Goal: Task Accomplishment & Management: Manage account settings

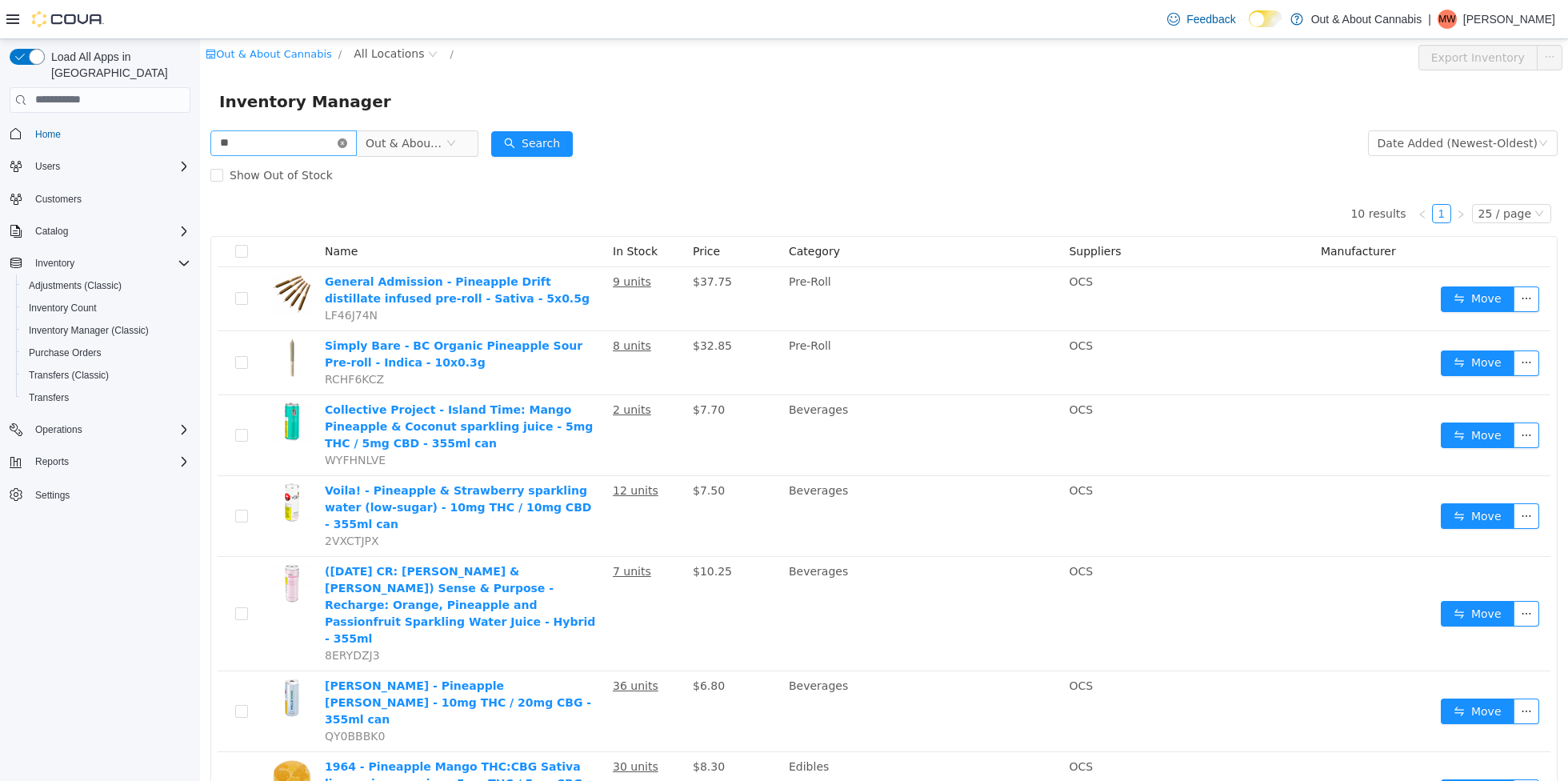
type input "*"
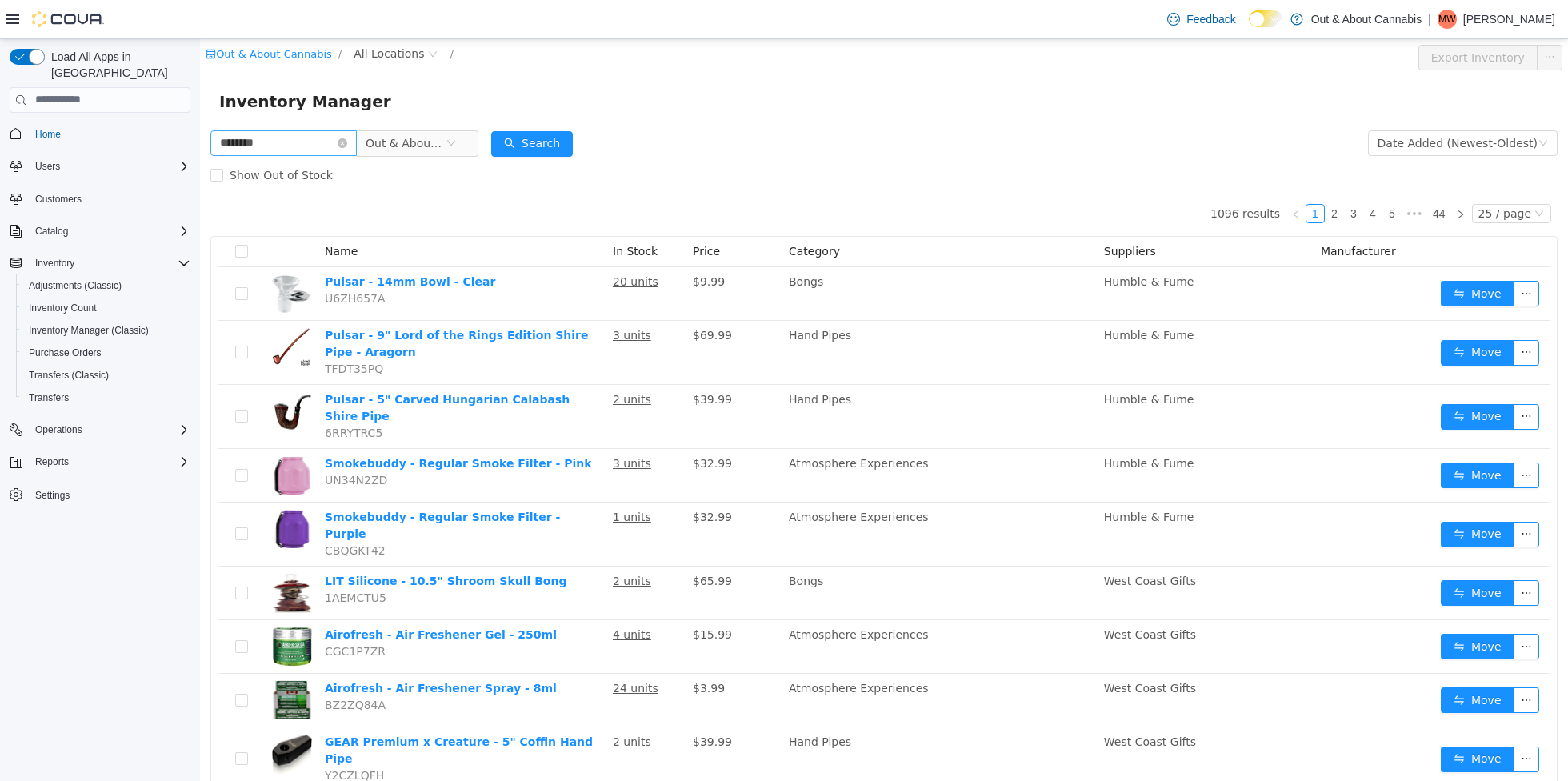
type input "********"
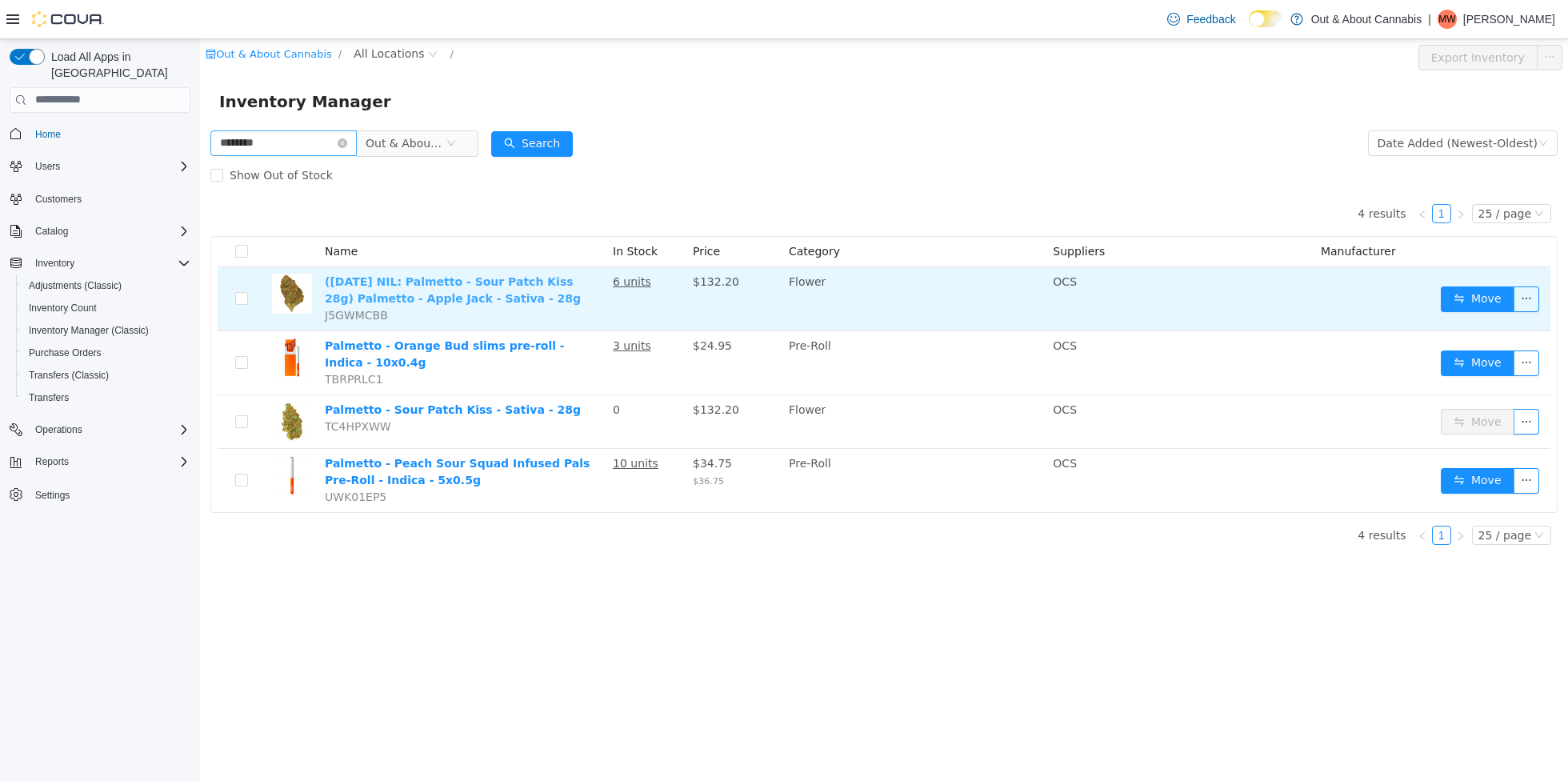
click at [468, 292] on link "([DATE] NIL: Palmetto - Sour Patch Kiss 28g) Palmetto - Apple Jack - Sativa - 2…" at bounding box center [453, 289] width 256 height 30
click at [1472, 302] on button "Move" at bounding box center [1477, 298] width 74 height 26
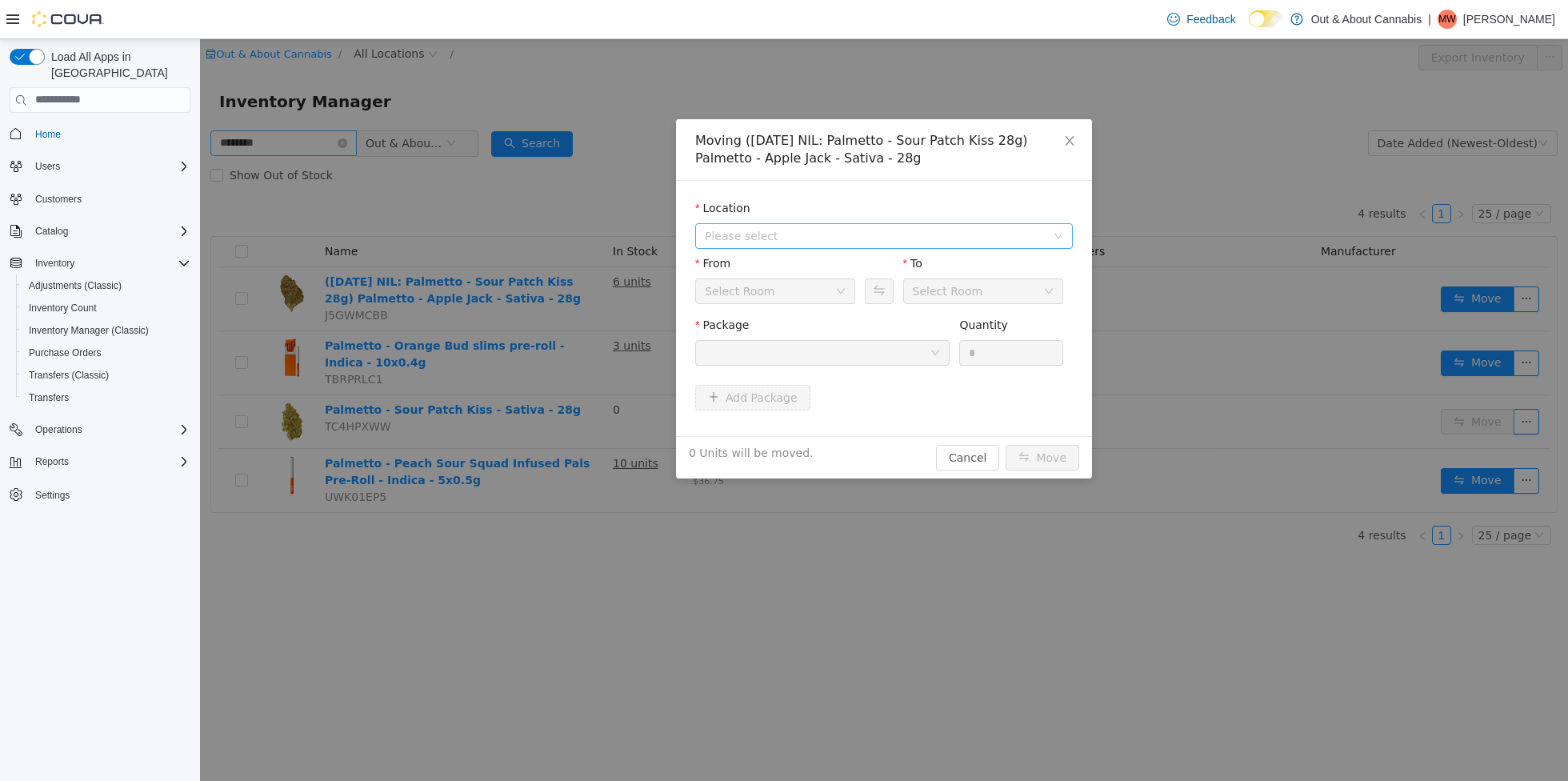
click at [806, 233] on span "Please select" at bounding box center [875, 235] width 340 height 16
click at [778, 287] on span "[STREET_ADDRESS][PERSON_NAME]" at bounding box center [837, 293] width 204 height 12
click at [773, 296] on div "Vault" at bounding box center [770, 290] width 130 height 24
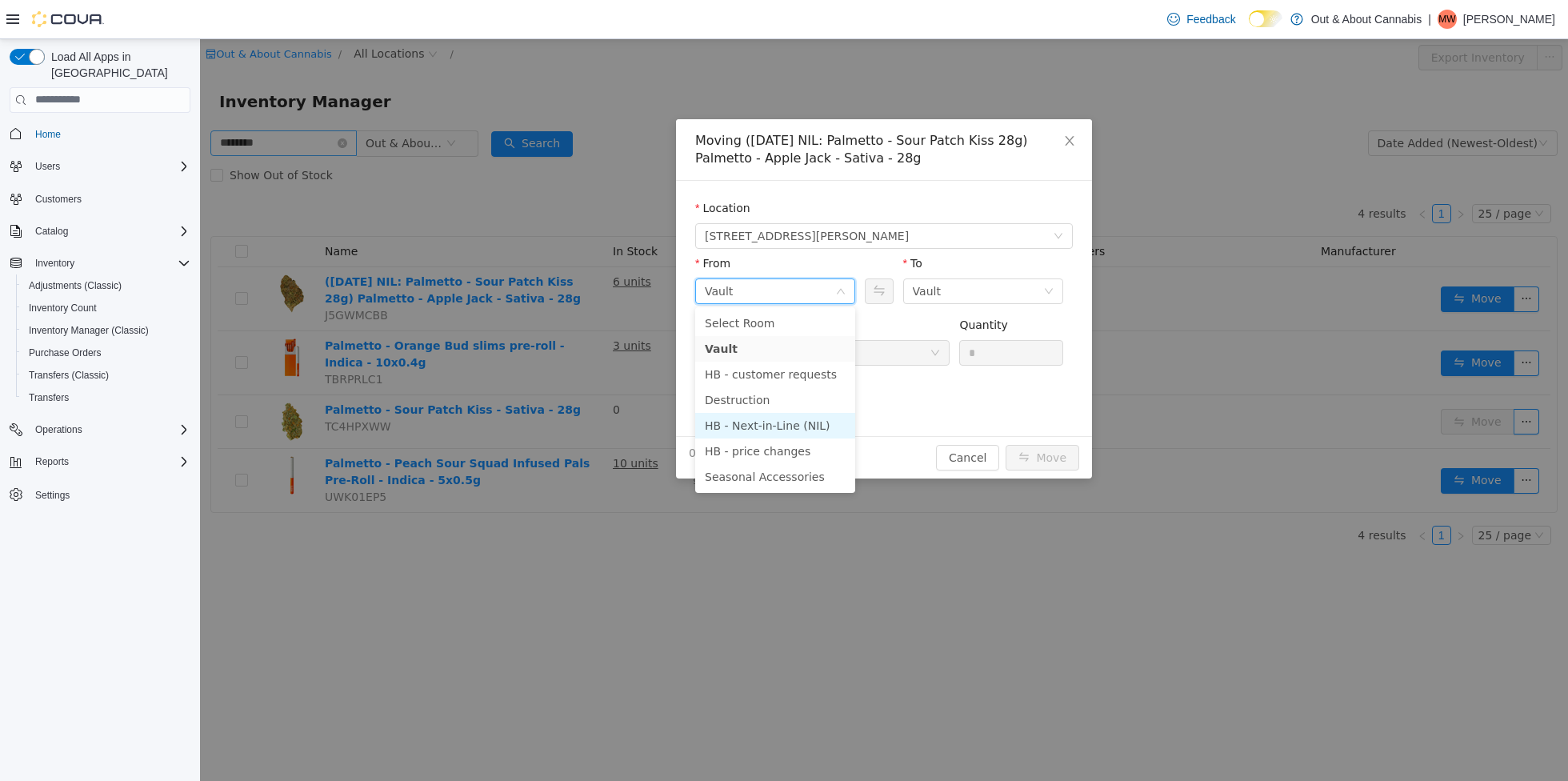
click at [781, 423] on li "HB - Next-in-Line (NIL)" at bounding box center [775, 425] width 160 height 26
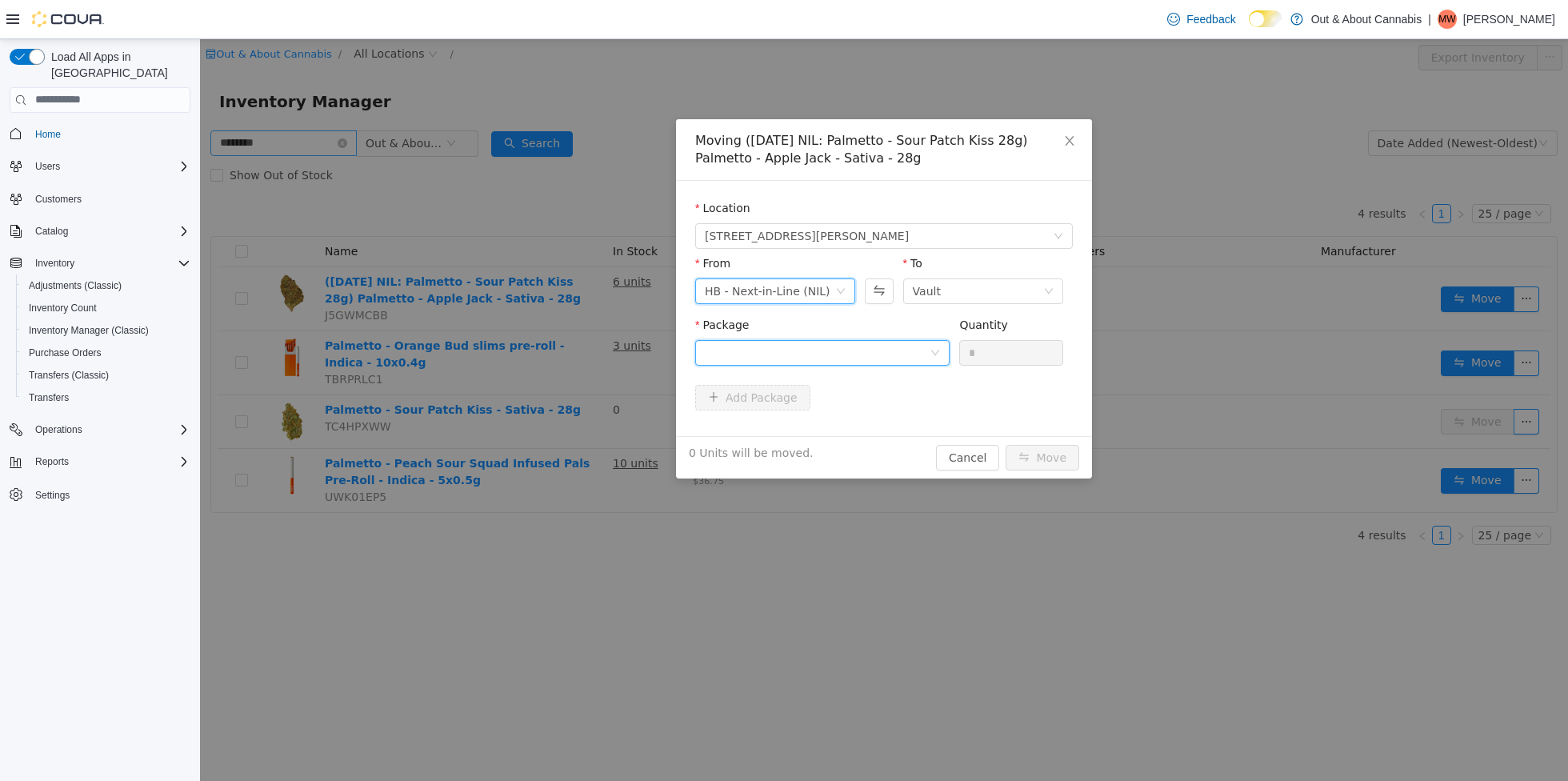
click at [913, 351] on div at bounding box center [817, 352] width 224 height 24
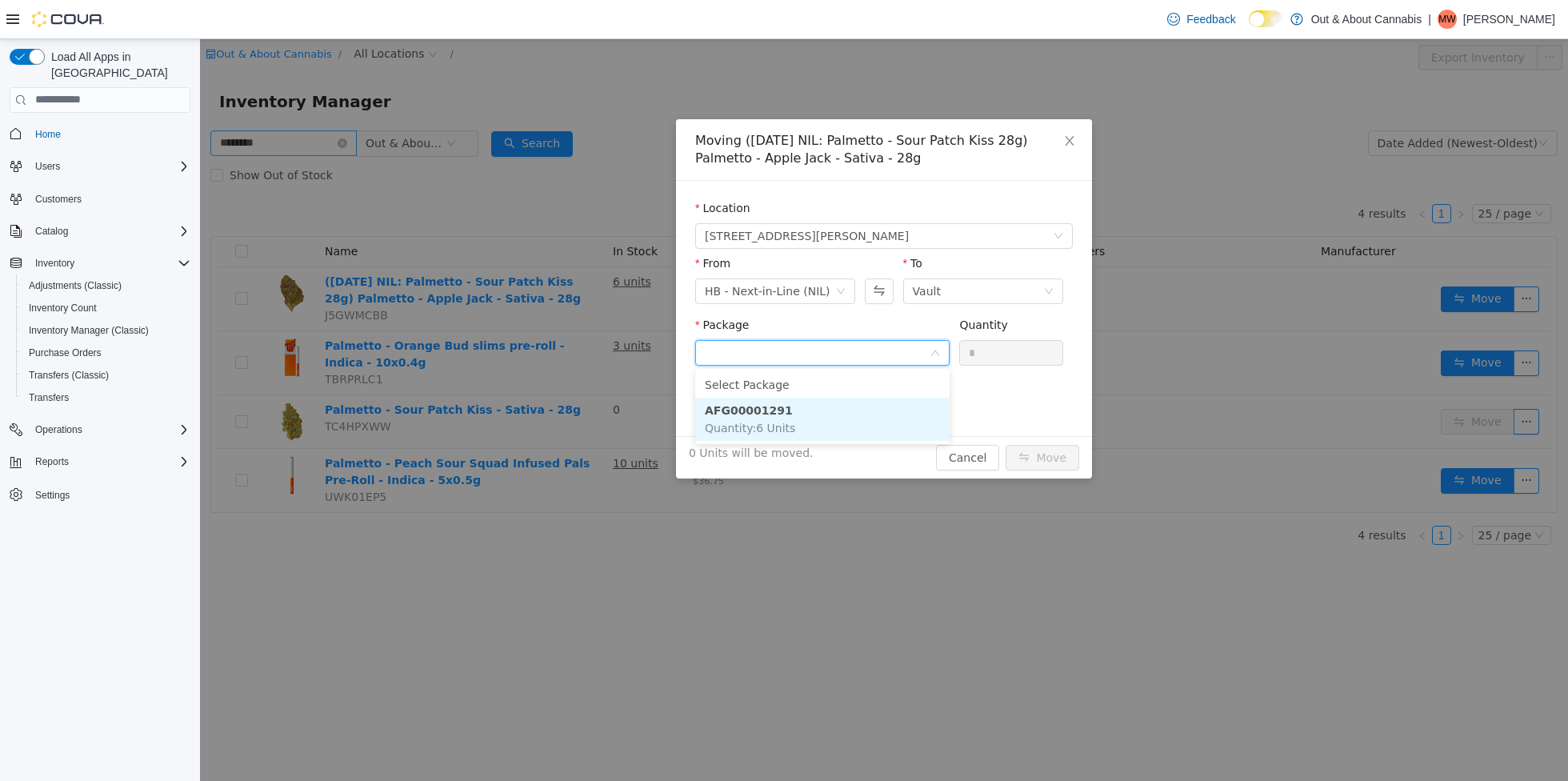
click at [821, 420] on li "AFG00001291 Quantity : 6 Units" at bounding box center [822, 418] width 254 height 43
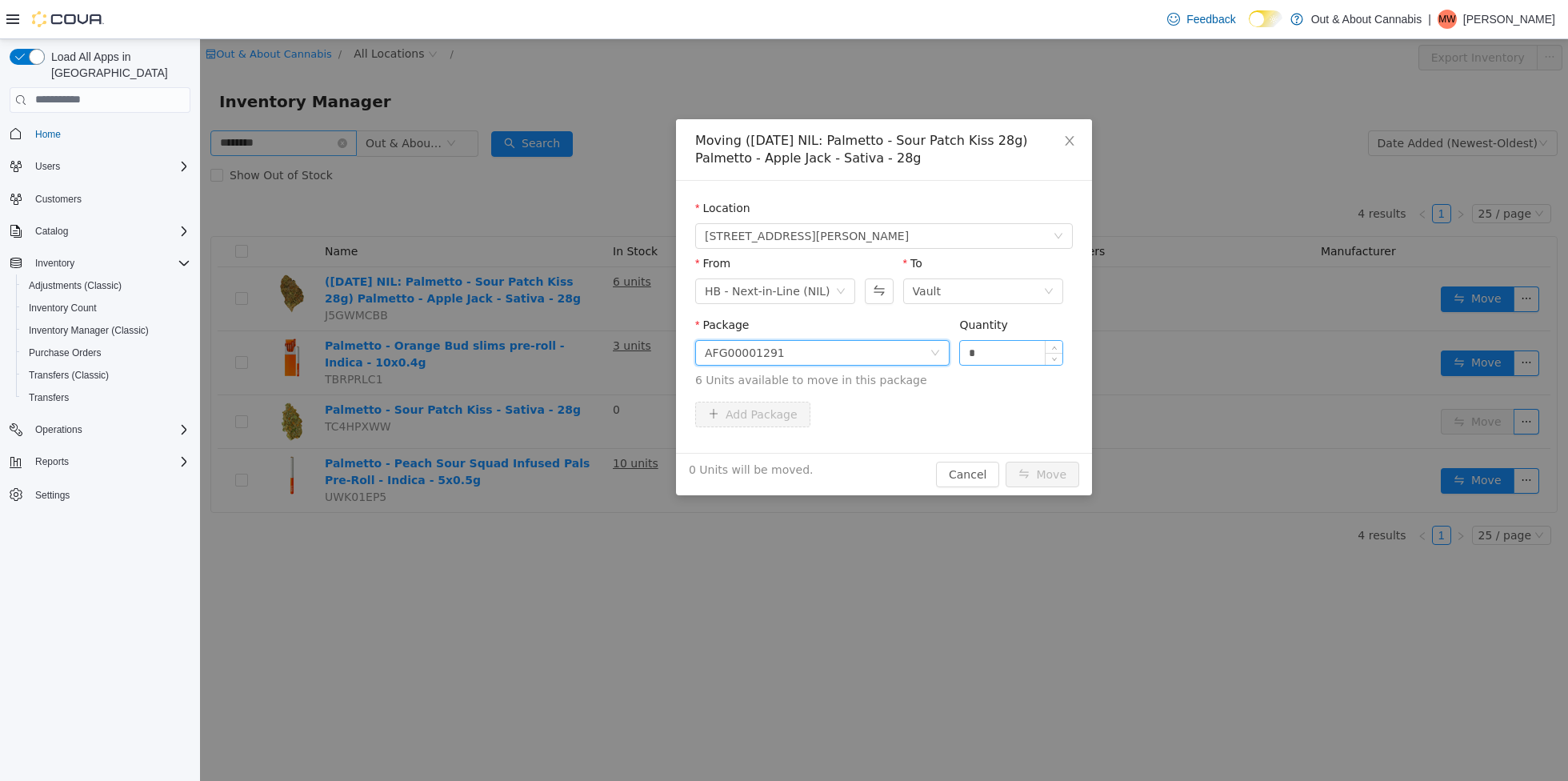
click at [996, 347] on input "*" at bounding box center [1011, 352] width 103 height 24
type input "*"
click at [1040, 469] on button "Move" at bounding box center [1042, 473] width 74 height 26
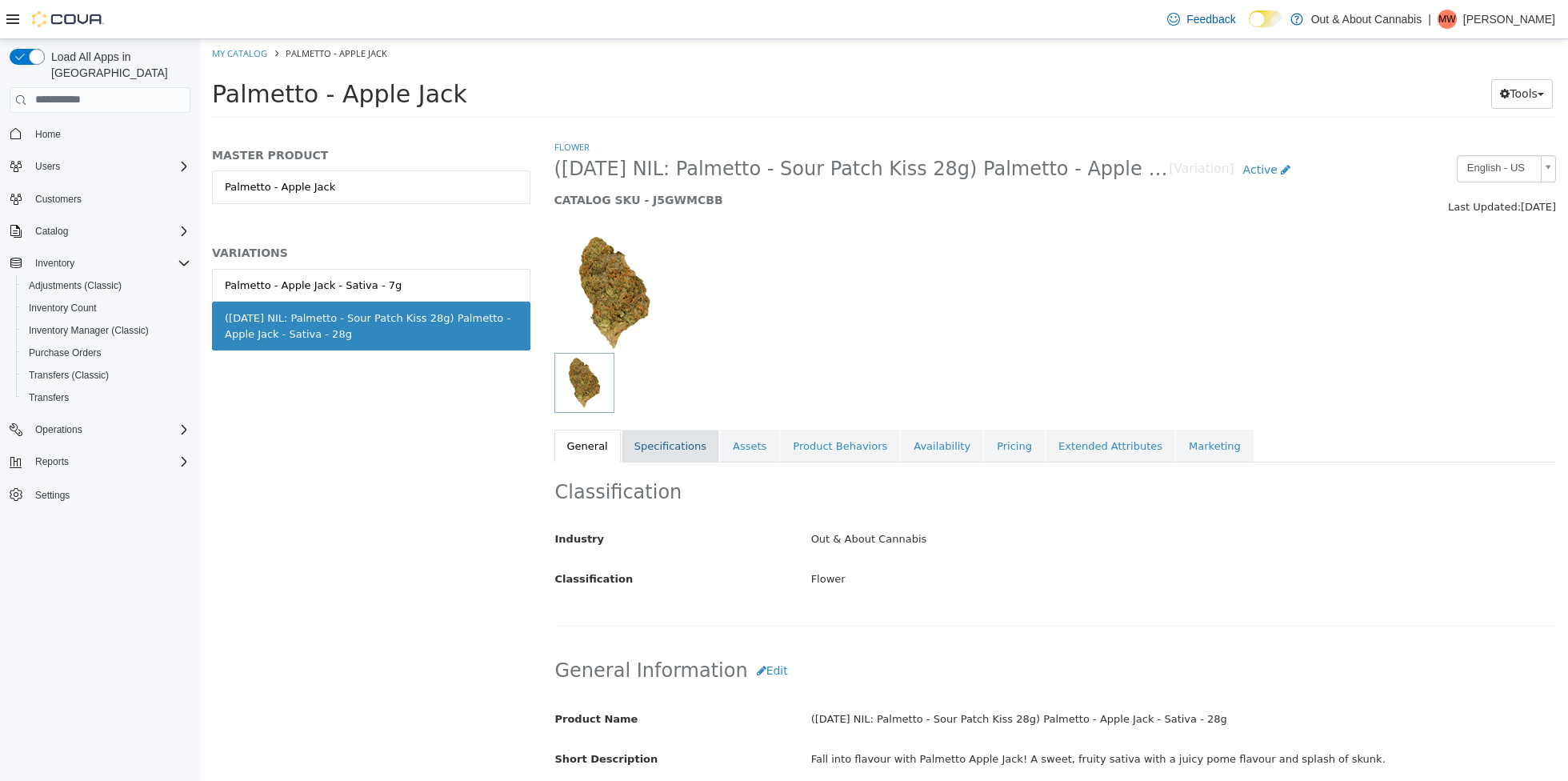
click at [683, 452] on link "Specifications" at bounding box center [670, 445] width 98 height 34
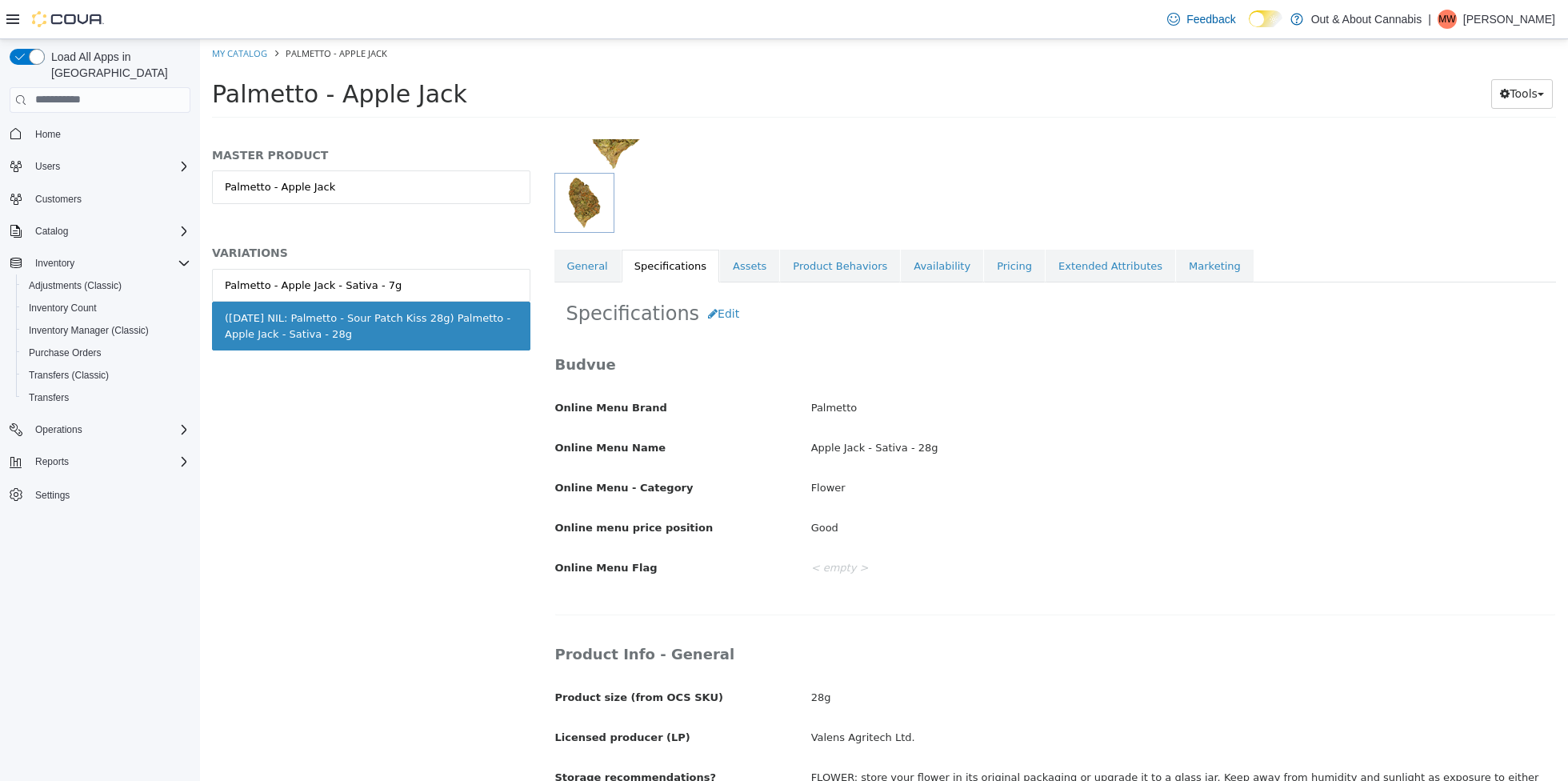
scroll to position [190, 0]
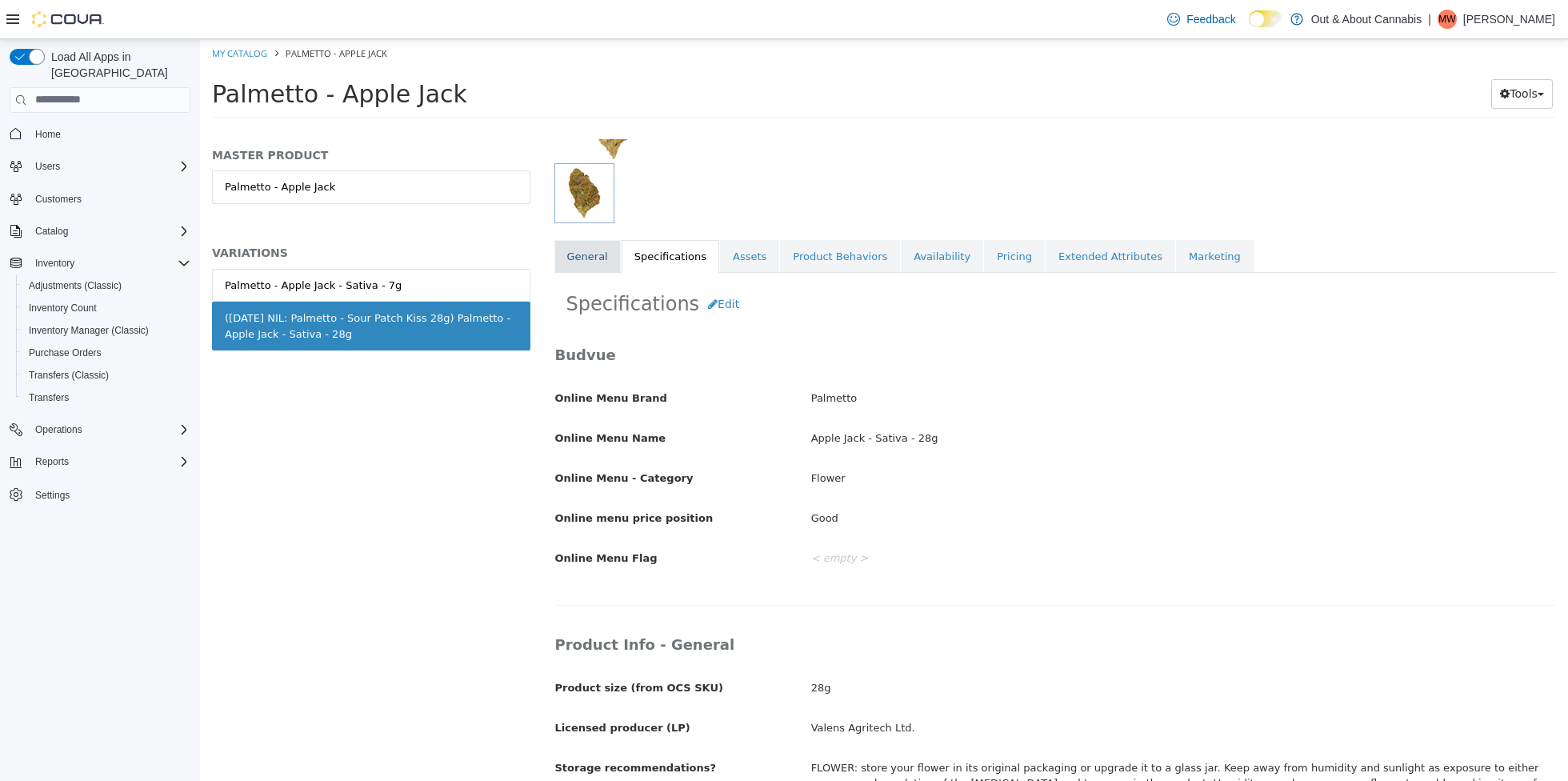
click at [585, 258] on link "General" at bounding box center [587, 255] width 66 height 34
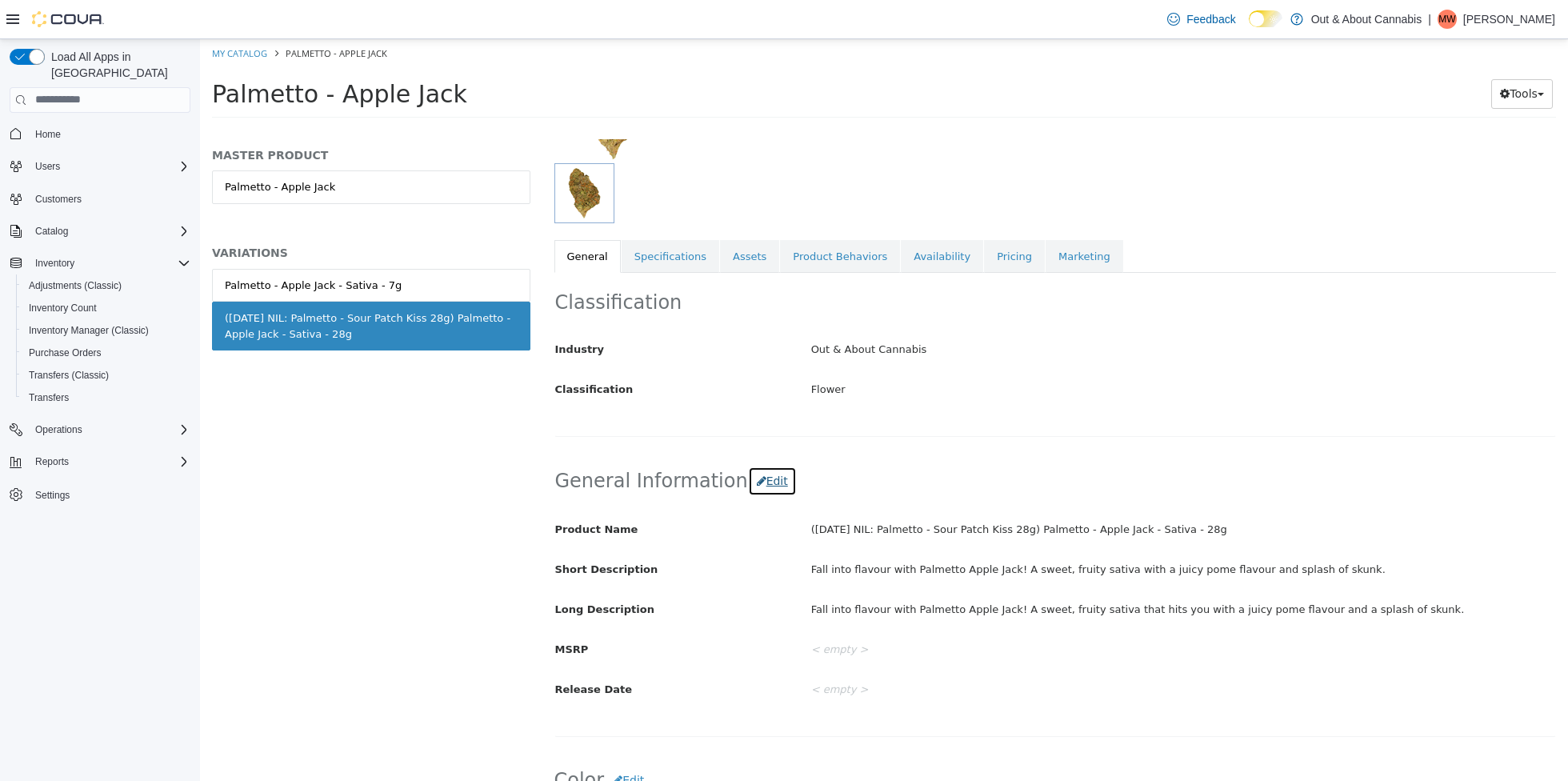
click at [748, 471] on button "Edit" at bounding box center [772, 480] width 49 height 30
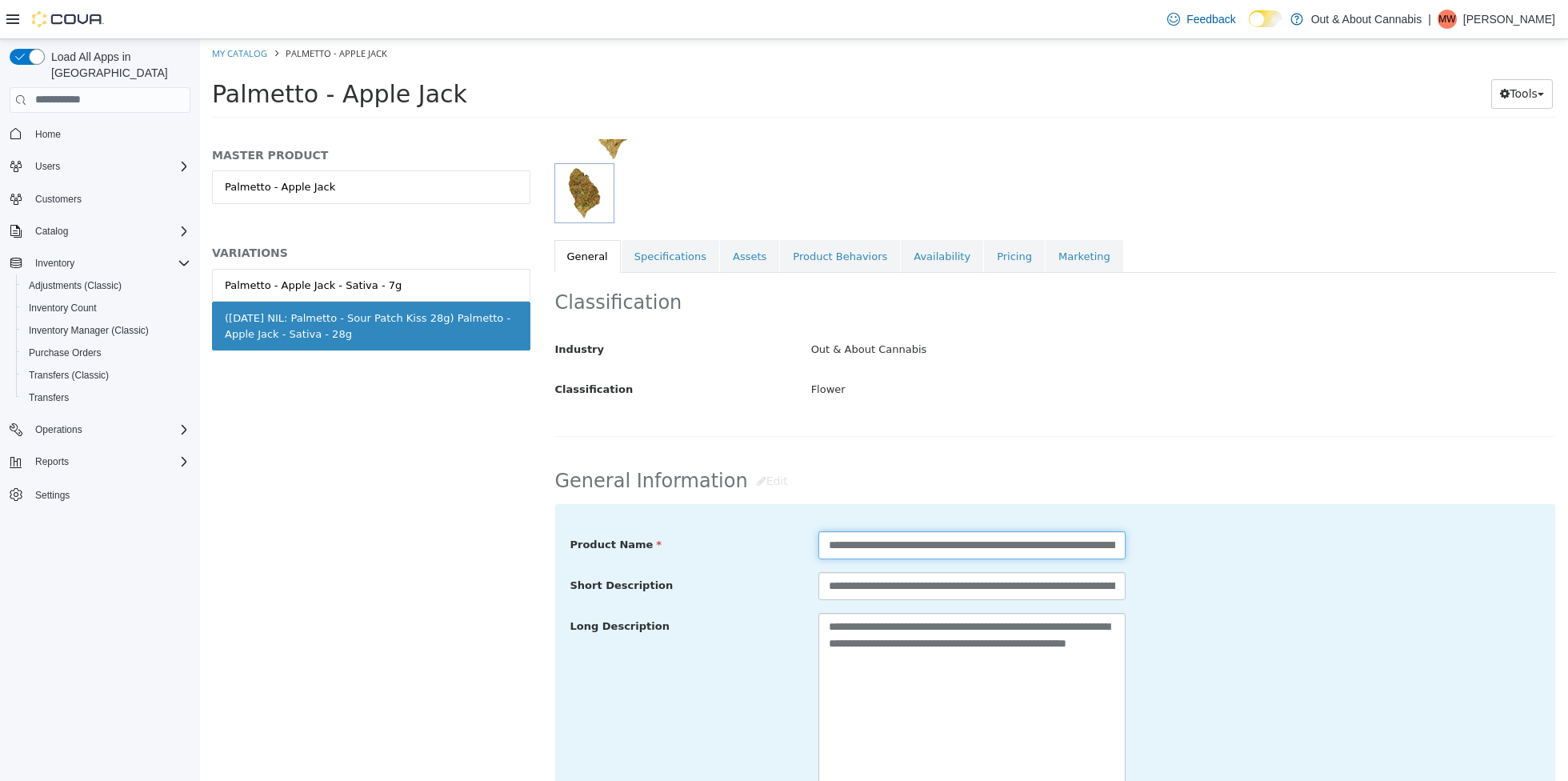
click at [1088, 541] on input "**********" at bounding box center [971, 544] width 307 height 28
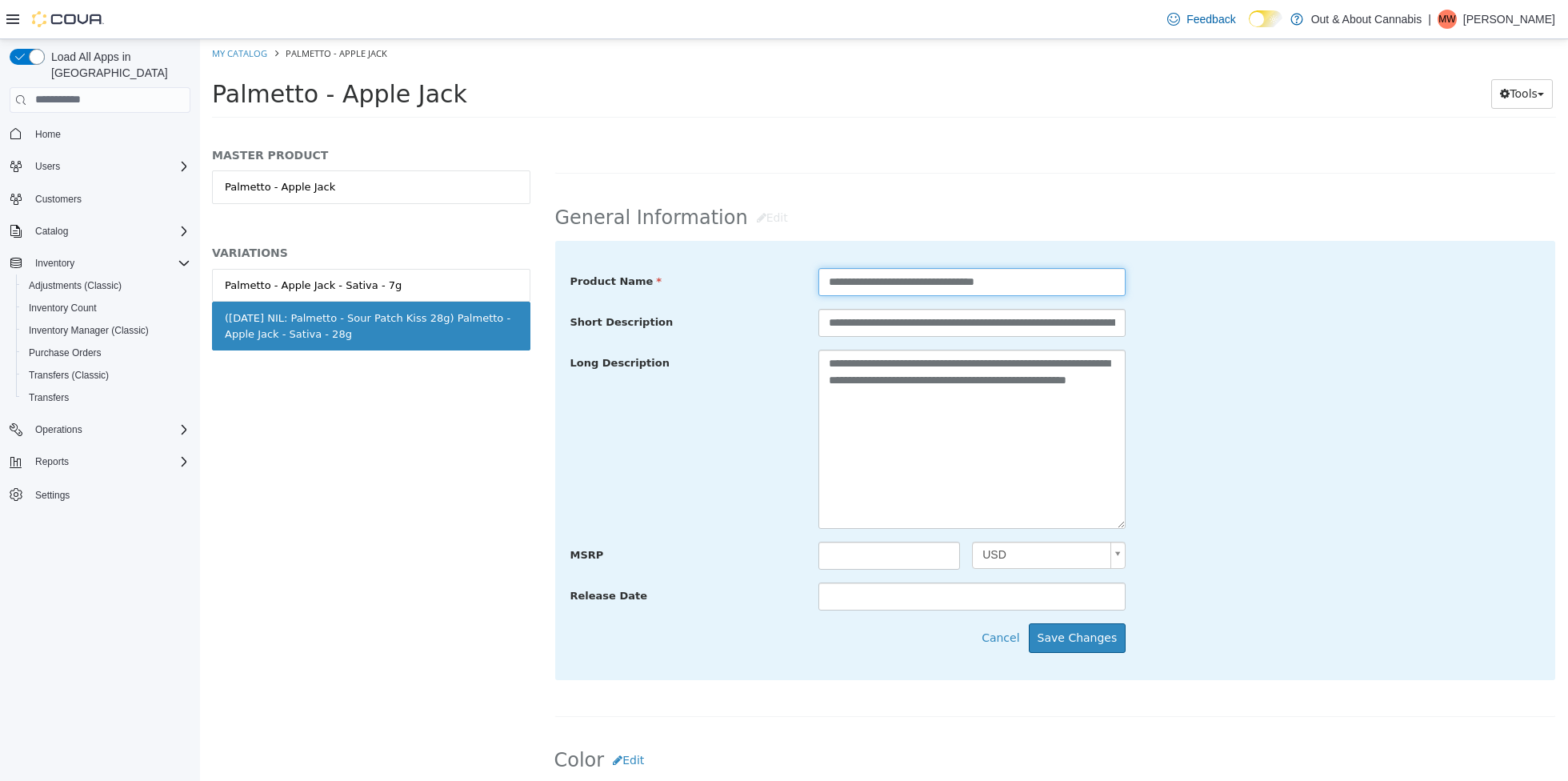
scroll to position [496, 0]
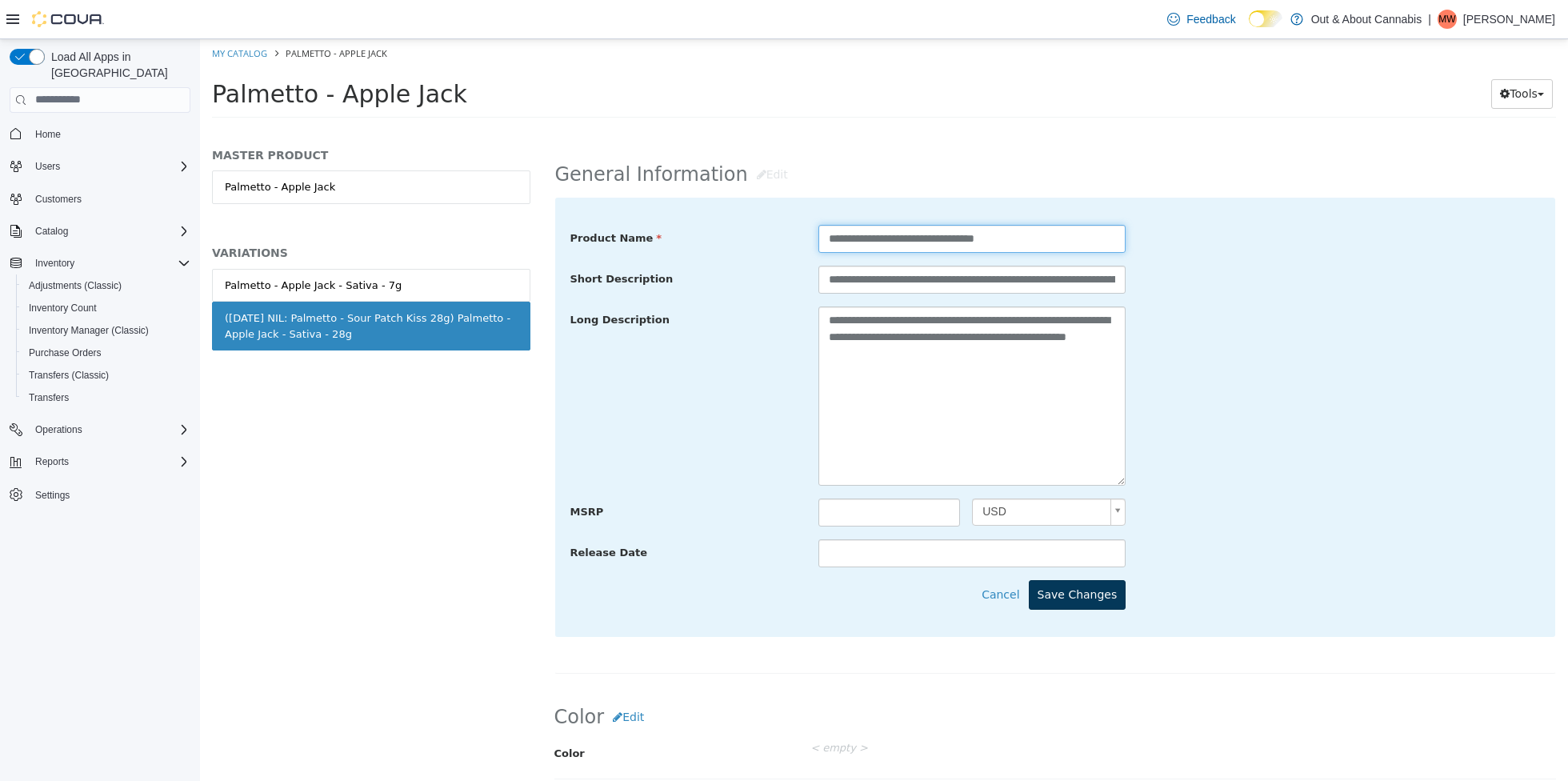
type input "**********"
click at [1095, 594] on button "Save Changes" at bounding box center [1078, 594] width 98 height 30
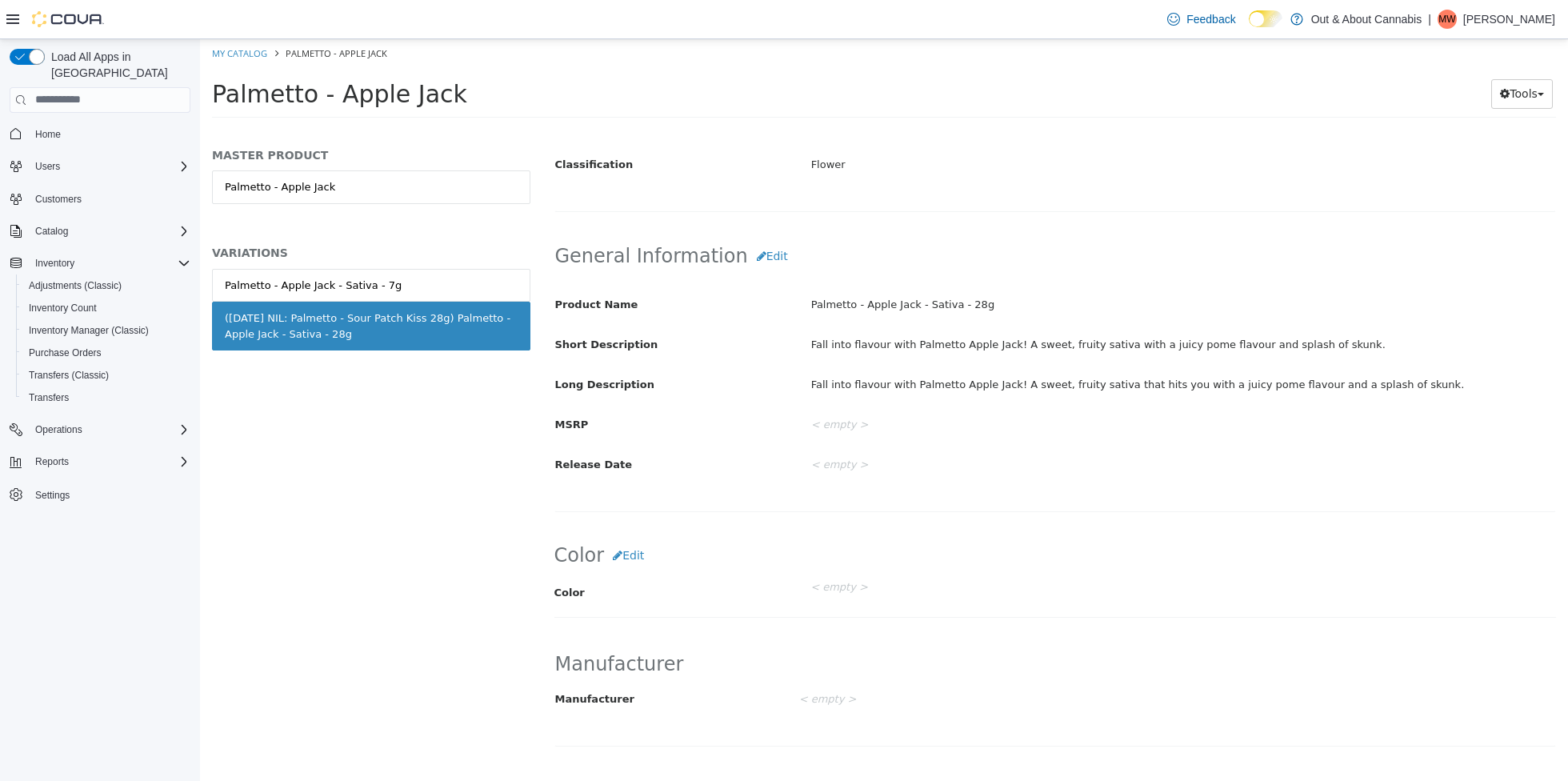
scroll to position [0, 0]
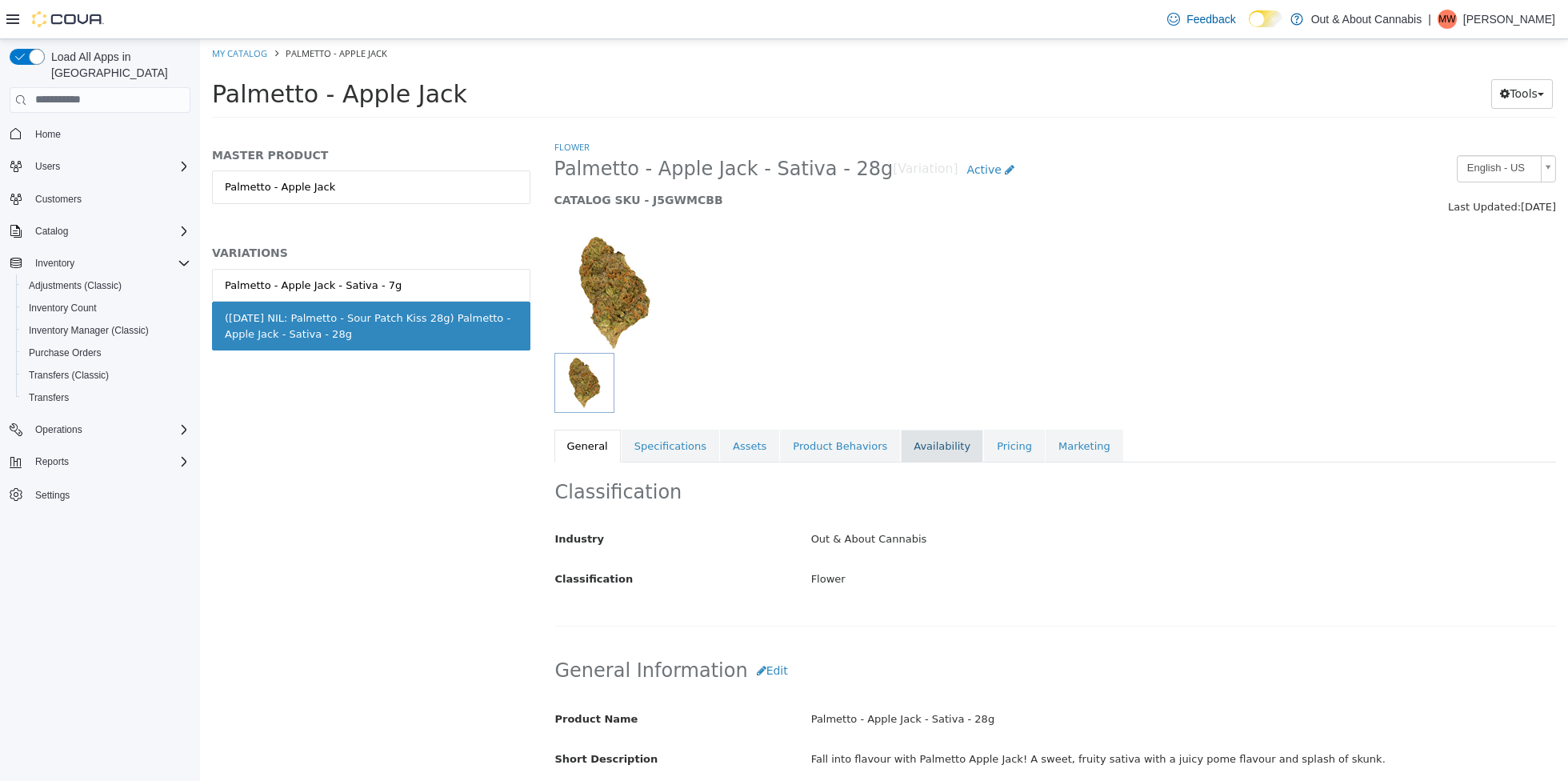
click at [924, 441] on link "Availability" at bounding box center [942, 445] width 82 height 34
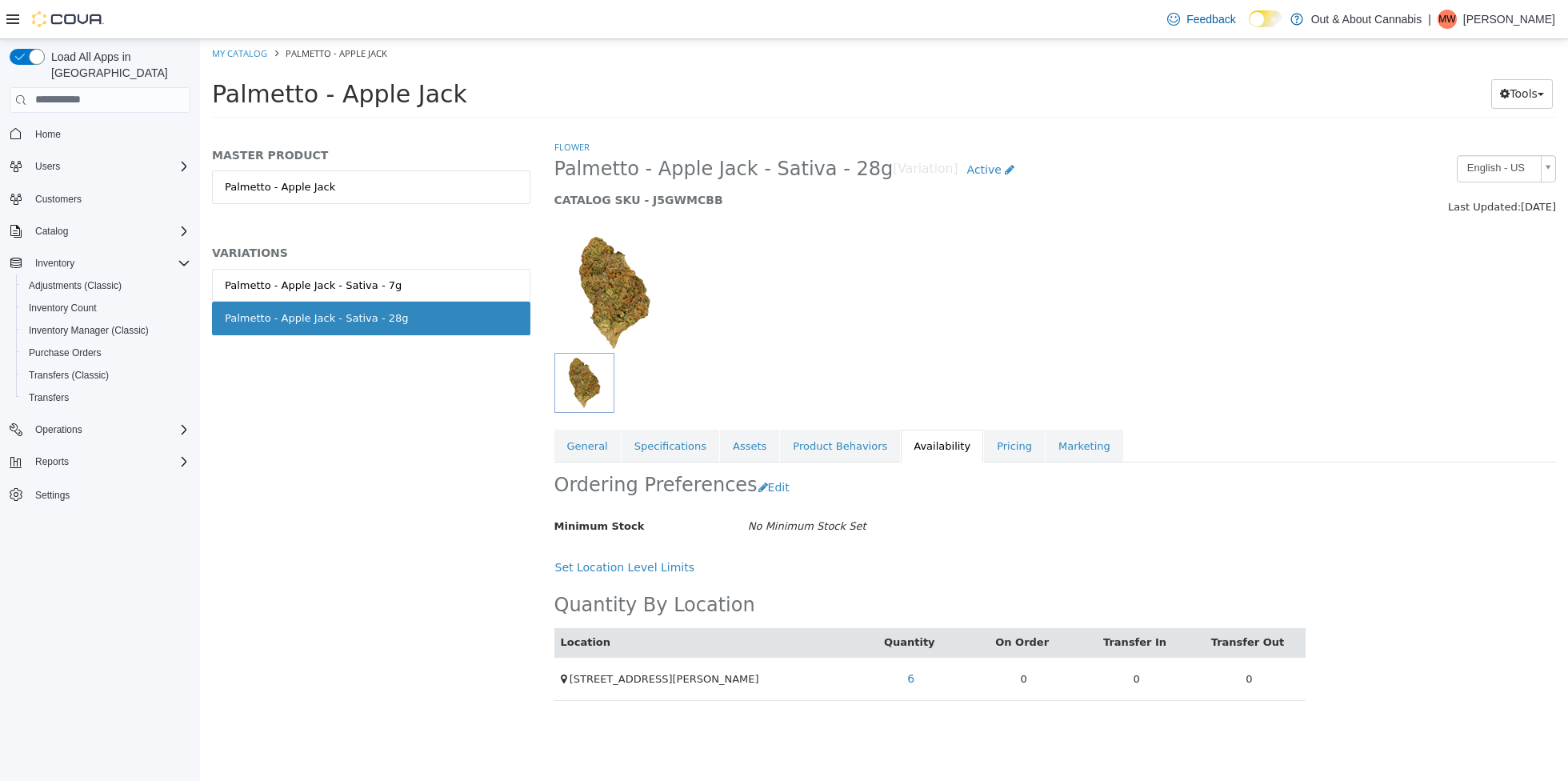
click at [246, 40] on ol "My Catalog Palmetto - Apple Jack" at bounding box center [884, 53] width 1368 height 29
click at [244, 57] on link "My Catalog" at bounding box center [240, 52] width 56 height 12
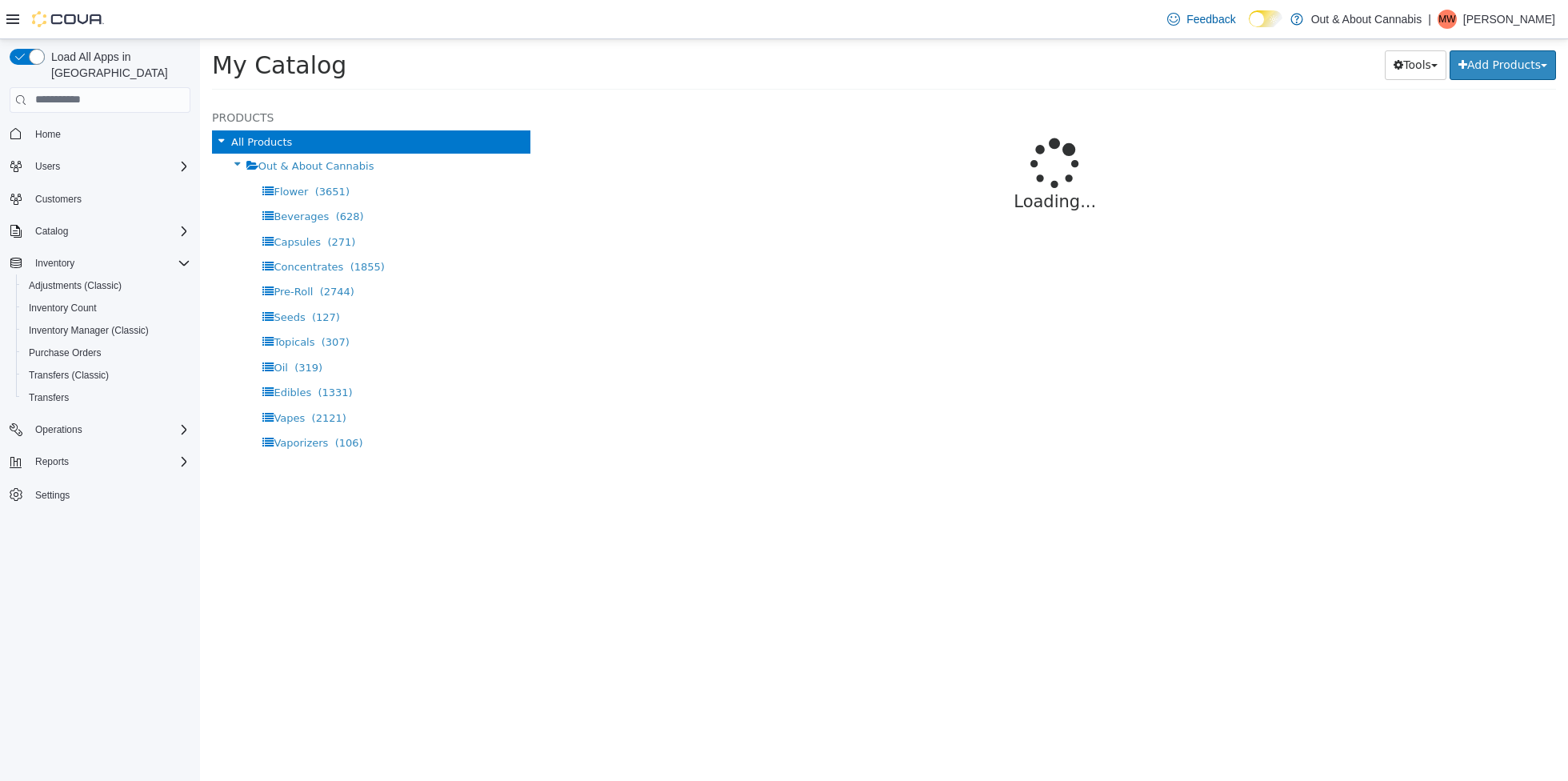
select select "**********"
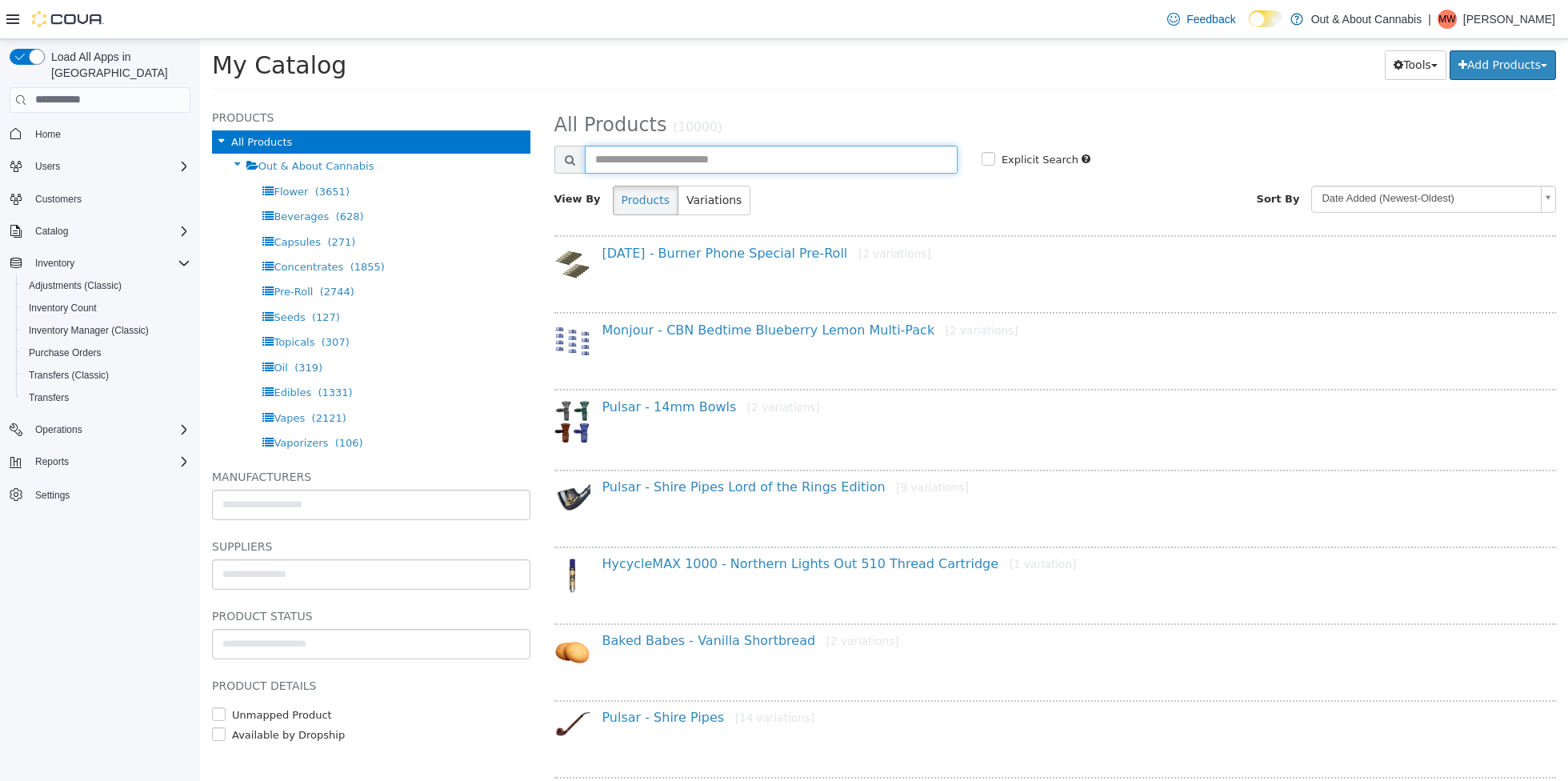
click at [790, 156] on input "text" at bounding box center [771, 158] width 373 height 28
type input "**********"
select select "**********"
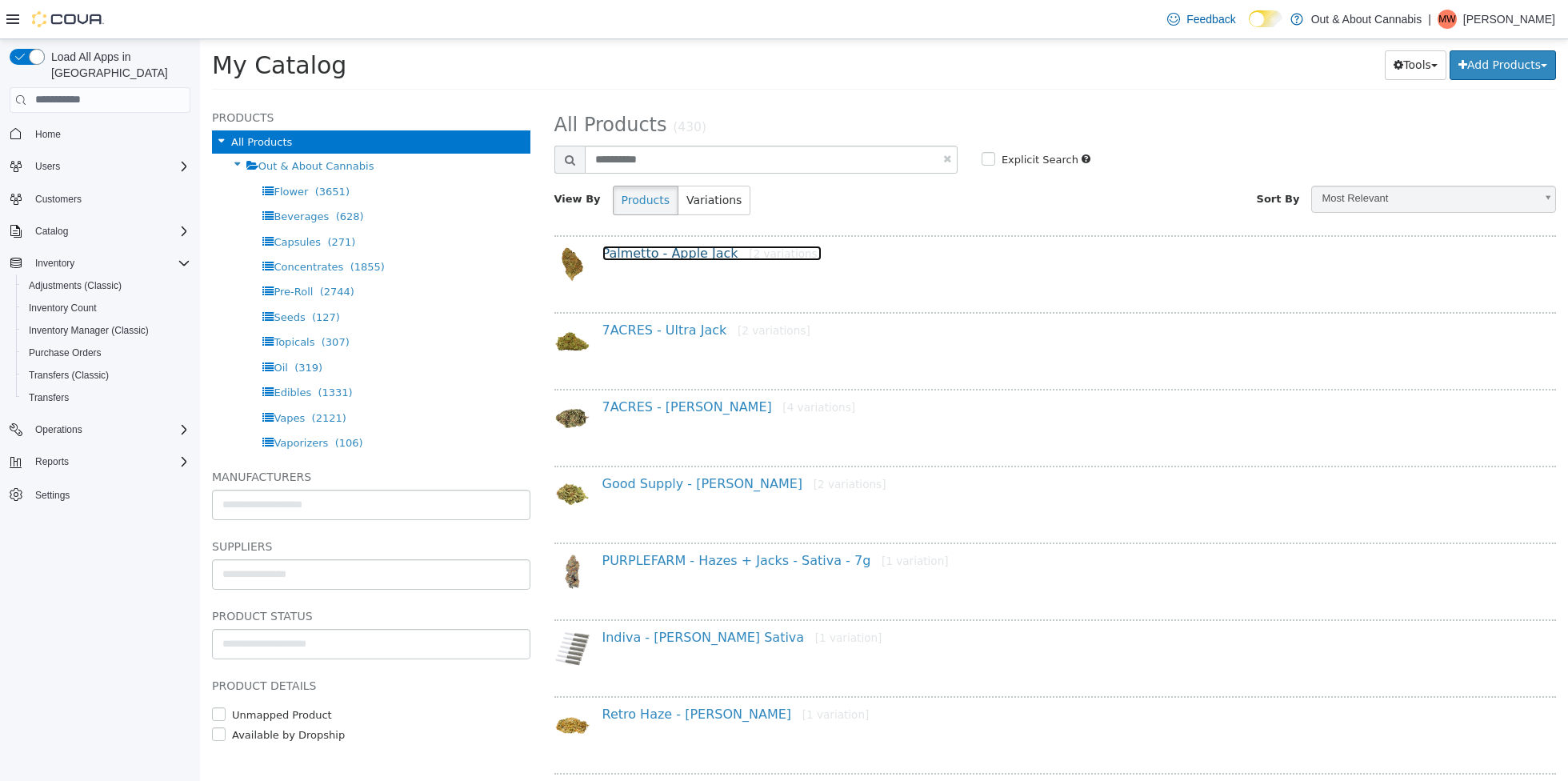
click at [665, 258] on link "Palmetto - Apple Jack [2 variations]" at bounding box center [712, 252] width 220 height 15
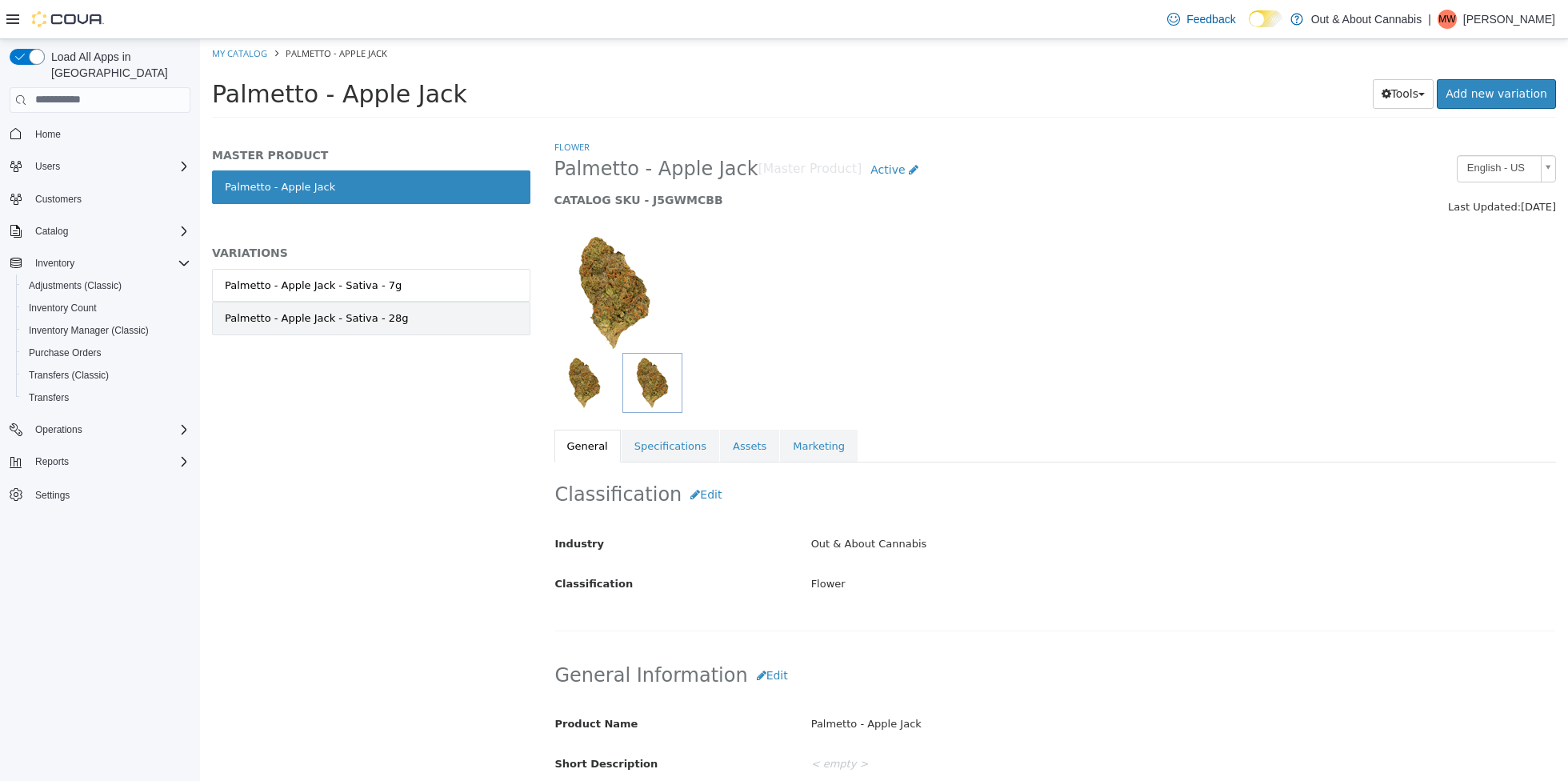
click at [433, 318] on link "Palmetto - Apple Jack - Sativa - 28g" at bounding box center [371, 318] width 318 height 34
